Goal: Information Seeking & Learning: Learn about a topic

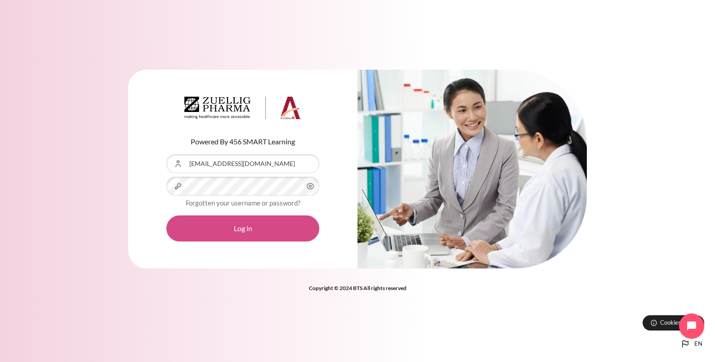
click at [235, 227] on button "Log in" at bounding box center [242, 229] width 153 height 26
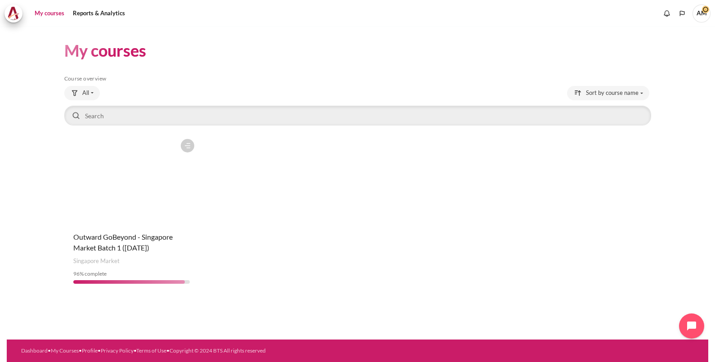
click at [138, 197] on figure "Content" at bounding box center [131, 180] width 135 height 90
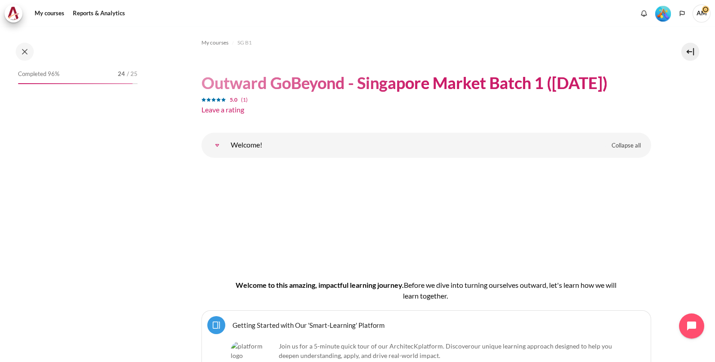
click at [47, 72] on span "Completed 96%" at bounding box center [38, 74] width 41 height 9
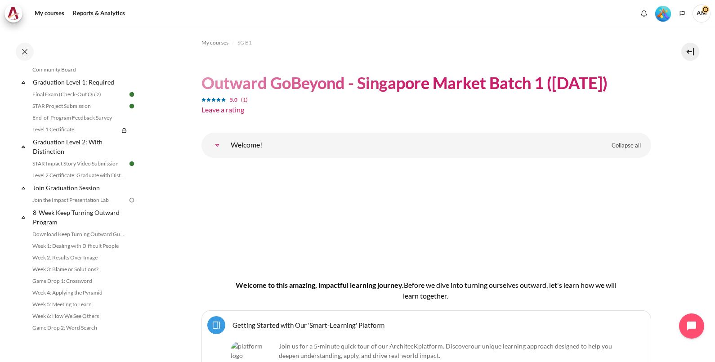
scroll to position [1006, 0]
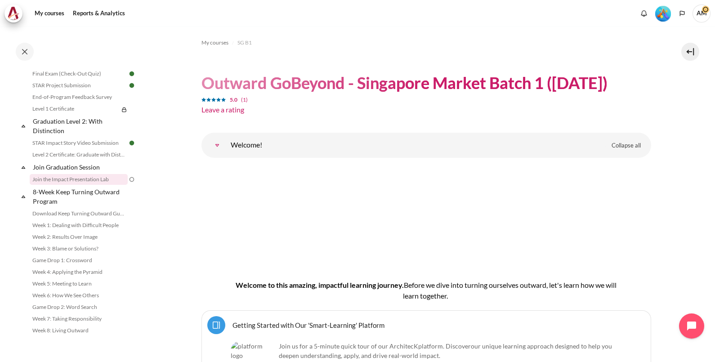
click at [72, 180] on link "Join the Impact Presentation Lab" at bounding box center [79, 179] width 98 height 11
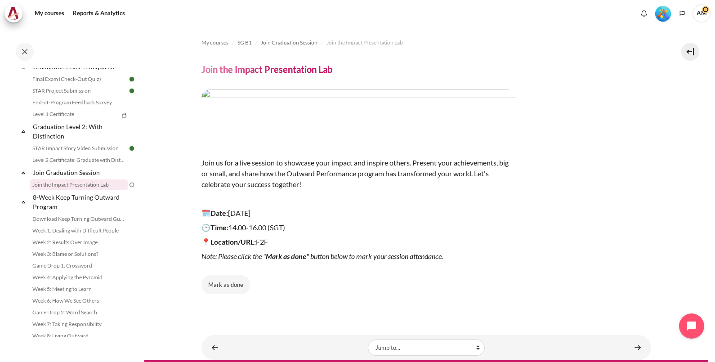
scroll to position [21, 0]
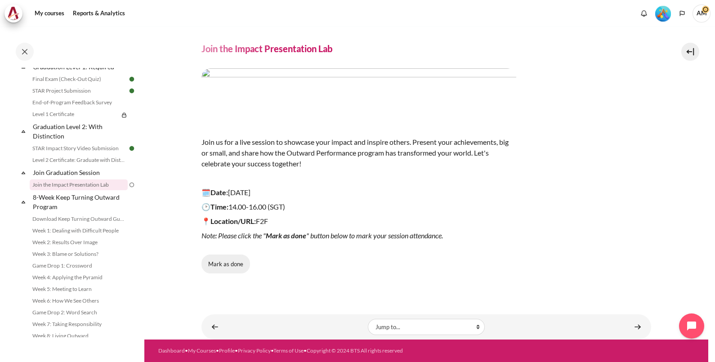
click at [227, 264] on button "Mark as done" at bounding box center [226, 264] width 49 height 19
click at [76, 120] on link "Level 1 Certificate" at bounding box center [74, 114] width 89 height 11
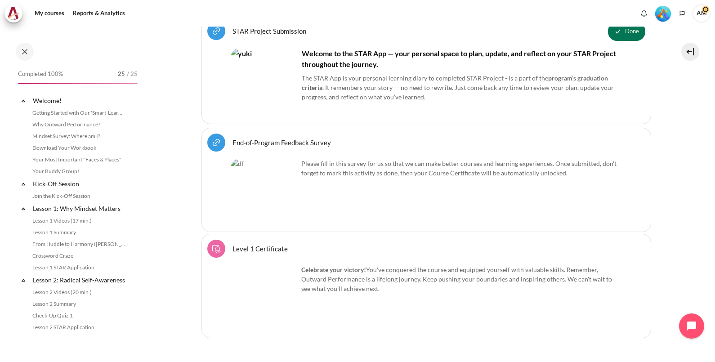
scroll to position [912, 0]
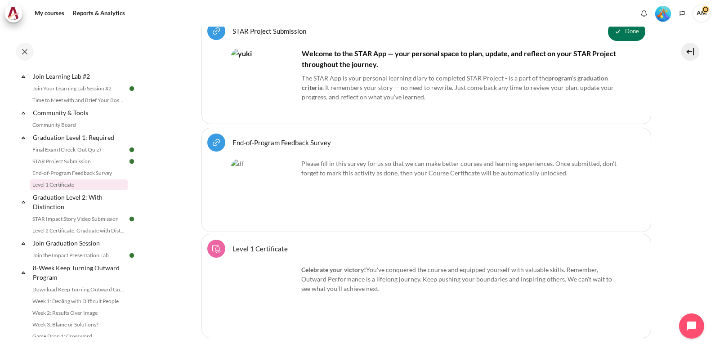
click at [709, 298] on div "My courses SG B1 Outward GoBeyond - Singapore Market Batch 1 (July 2025) 5.0 (1…" at bounding box center [357, 195] width 715 height 336
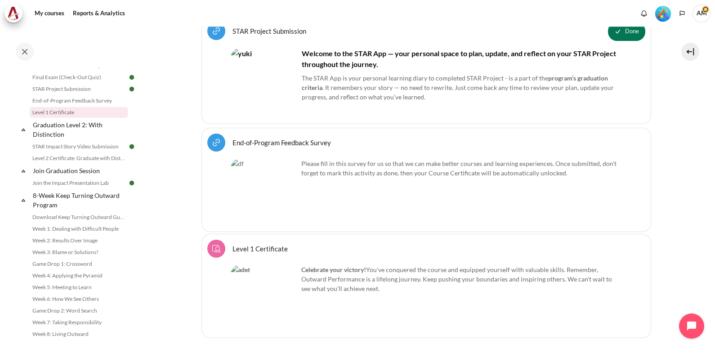
scroll to position [978, 0]
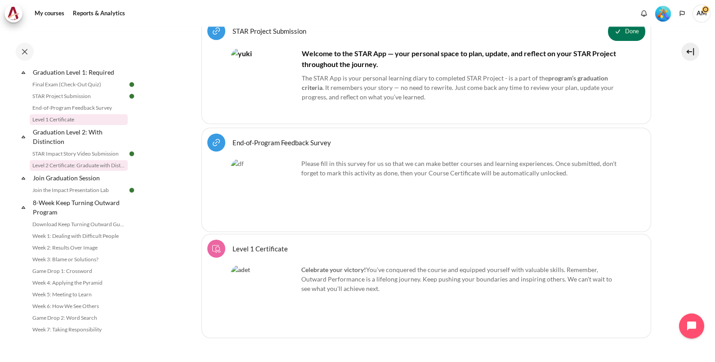
click at [76, 171] on link "Level 2 Certificate: Graduate with Distinction" at bounding box center [79, 165] width 98 height 11
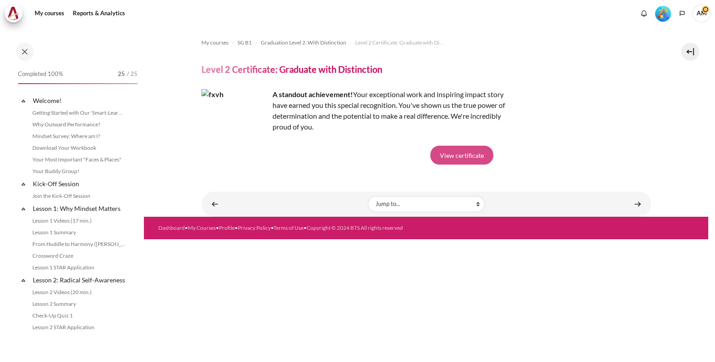
scroll to position [958, 0]
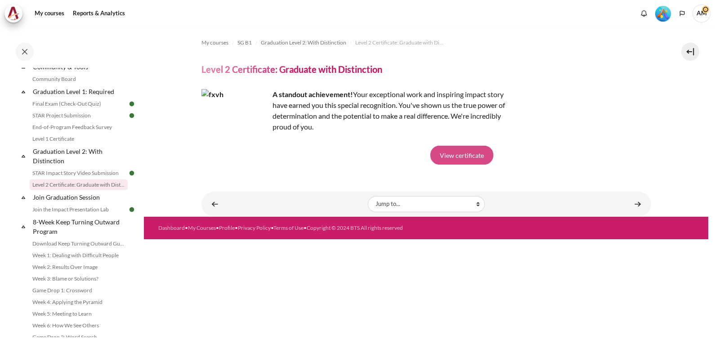
click at [461, 155] on link "View certificate" at bounding box center [462, 155] width 63 height 19
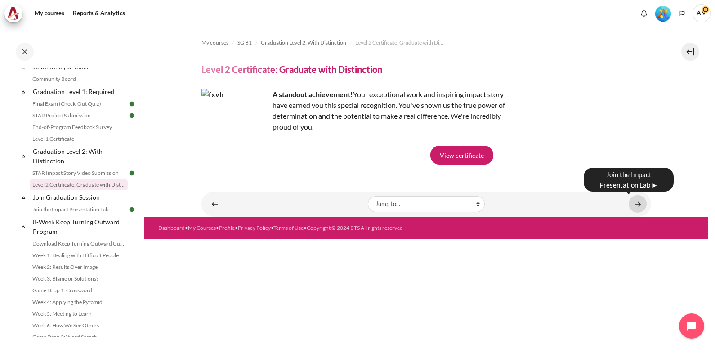
click at [638, 202] on link "Content" at bounding box center [638, 204] width 18 height 18
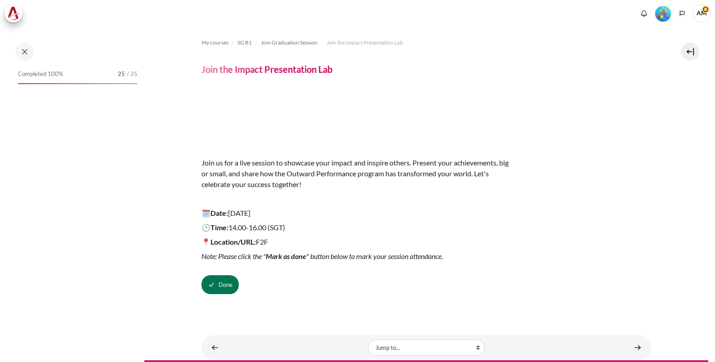
click at [227, 283] on span "Done" at bounding box center [226, 285] width 14 height 9
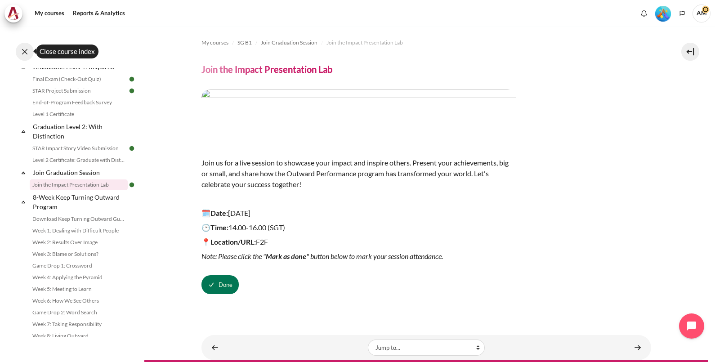
click at [26, 53] on button at bounding box center [25, 52] width 18 height 18
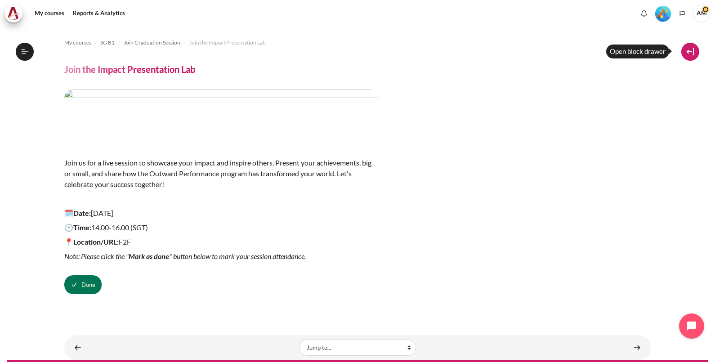
click at [692, 48] on button at bounding box center [691, 52] width 18 height 18
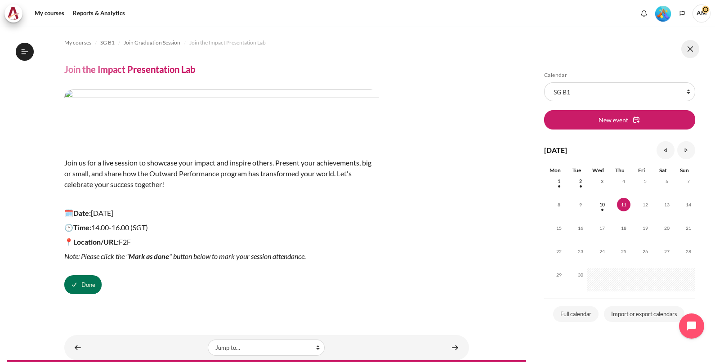
click at [688, 45] on button at bounding box center [691, 49] width 18 height 18
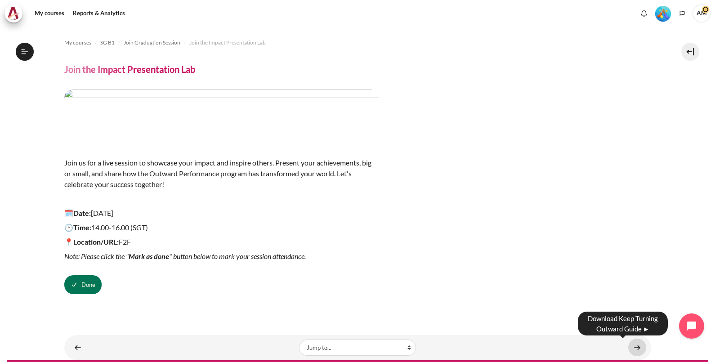
click at [631, 342] on link "Content" at bounding box center [638, 348] width 18 height 18
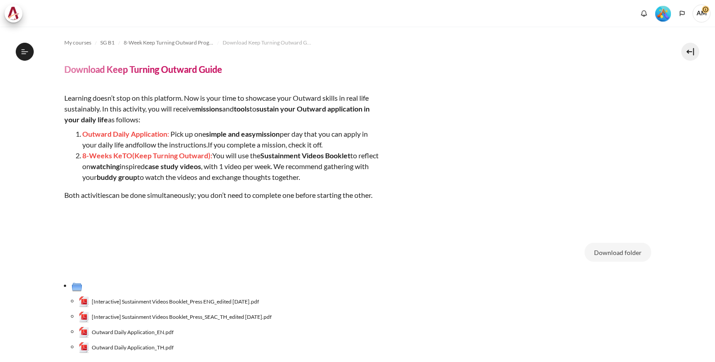
click at [24, 52] on icon at bounding box center [25, 52] width 8 height 8
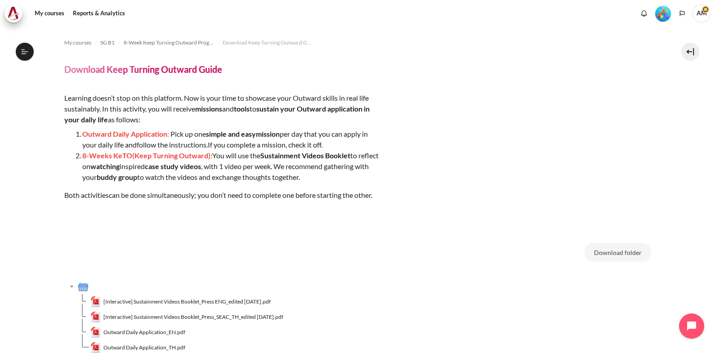
scroll to position [1006, 0]
drag, startPoint x: 0, startPoint y: 0, endPoint x: 24, endPoint y: 52, distance: 57.0
click at [24, 52] on icon at bounding box center [25, 52] width 8 height 8
